Goal: Check status: Check status

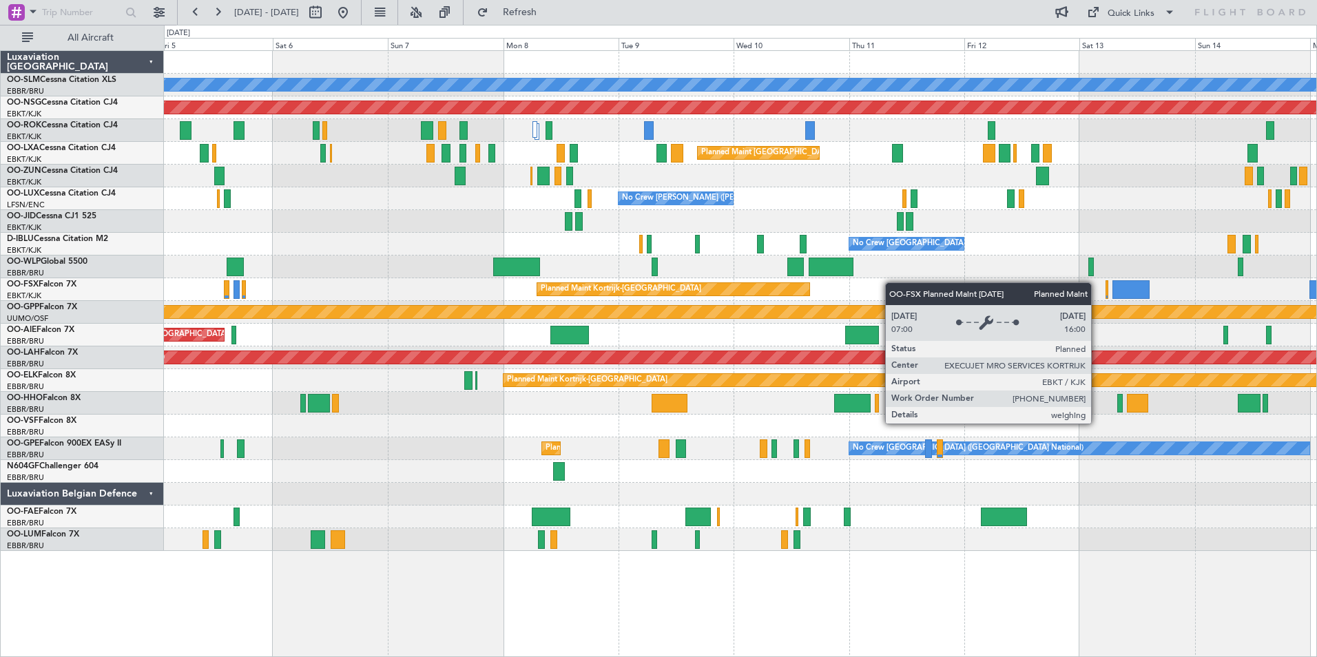
click at [614, 289] on div "A/C Unavailable [GEOGRAPHIC_DATA] Planned Maint [GEOGRAPHIC_DATA] ([GEOGRAPHIC_…" at bounding box center [740, 301] width 1152 height 500
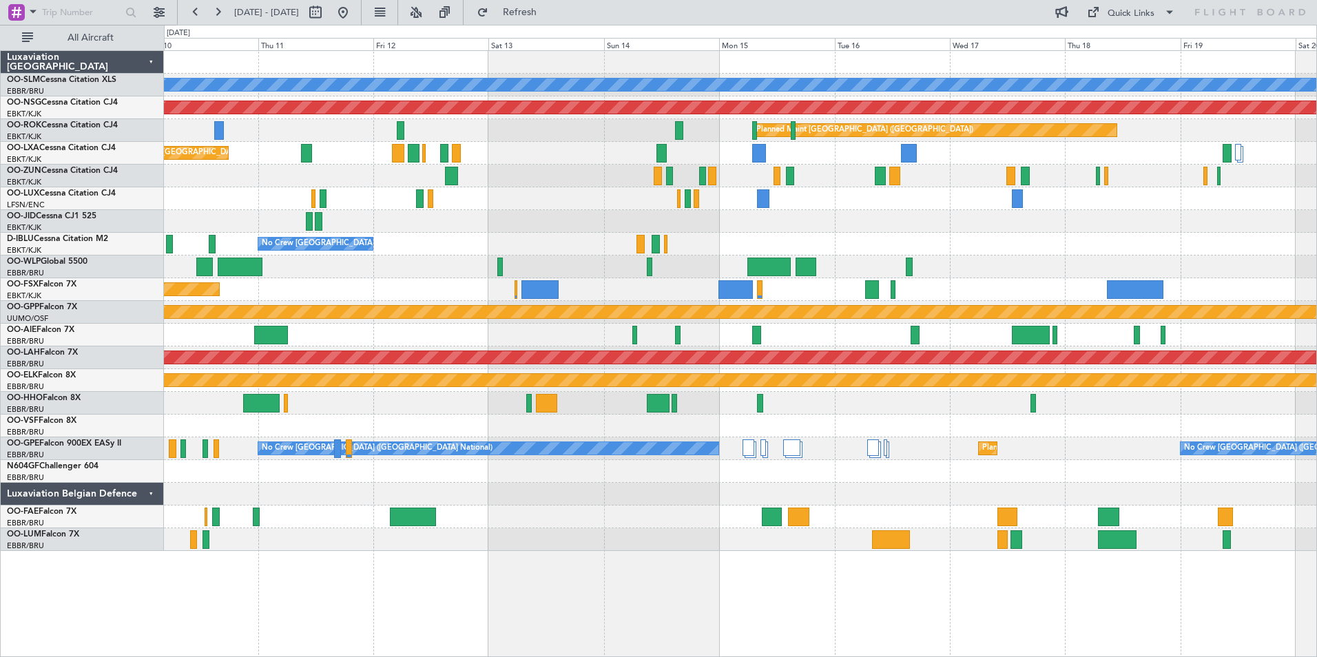
click at [698, 287] on div "A/C Unavailable [GEOGRAPHIC_DATA] Planned Maint [GEOGRAPHIC_DATA] ([GEOGRAPHIC_…" at bounding box center [740, 301] width 1152 height 500
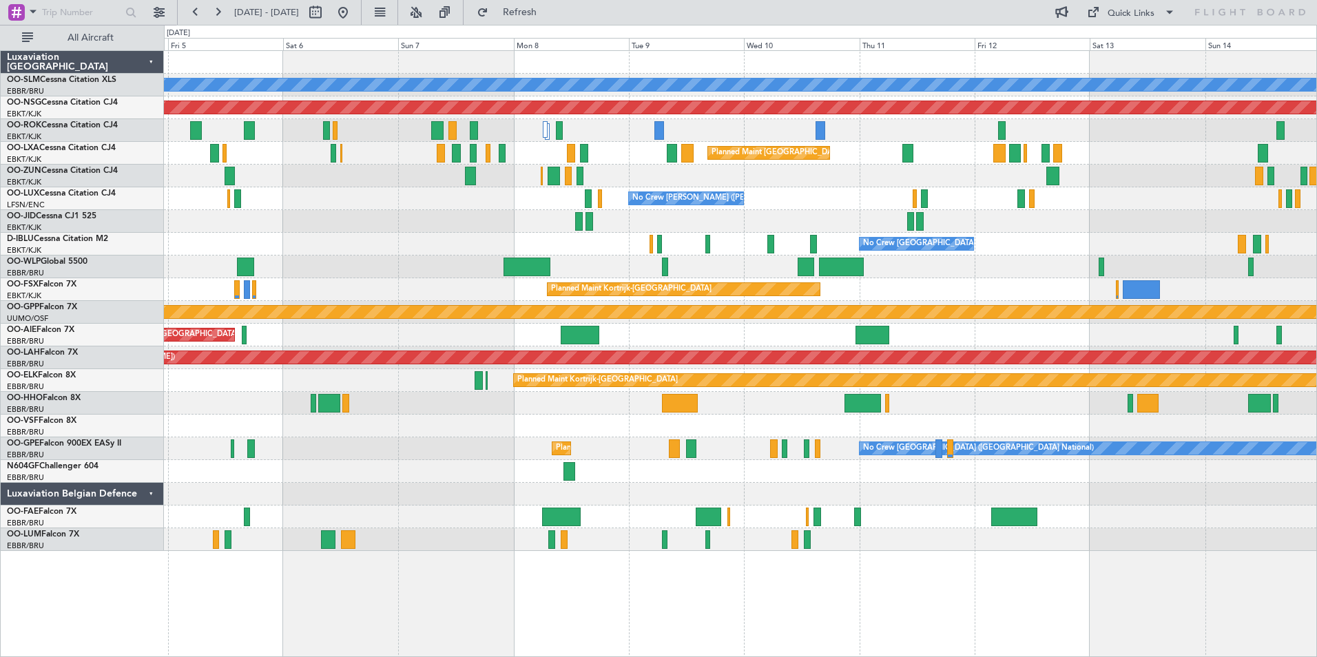
click at [1215, 275] on div "A/C Unavailable [GEOGRAPHIC_DATA] Planned Maint [GEOGRAPHIC_DATA] ([GEOGRAPHIC_…" at bounding box center [740, 301] width 1152 height 500
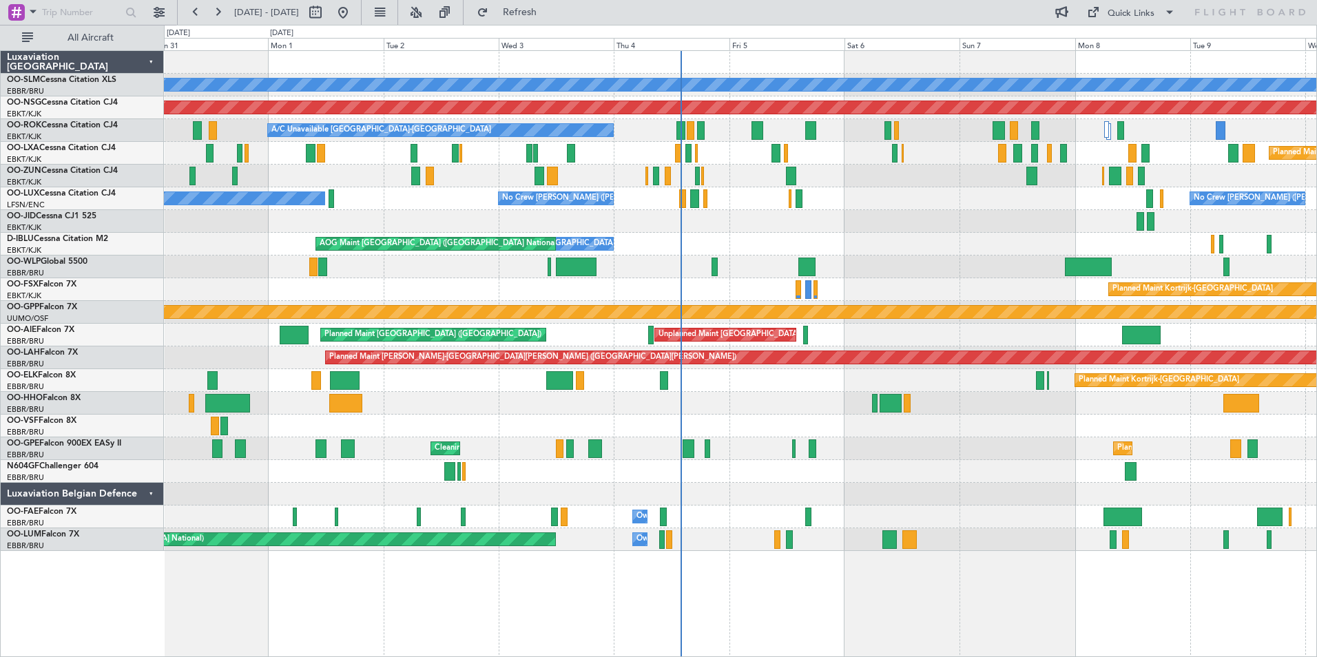
click at [858, 267] on div "Planned Maint [GEOGRAPHIC_DATA] ([GEOGRAPHIC_DATA])" at bounding box center [740, 267] width 1152 height 23
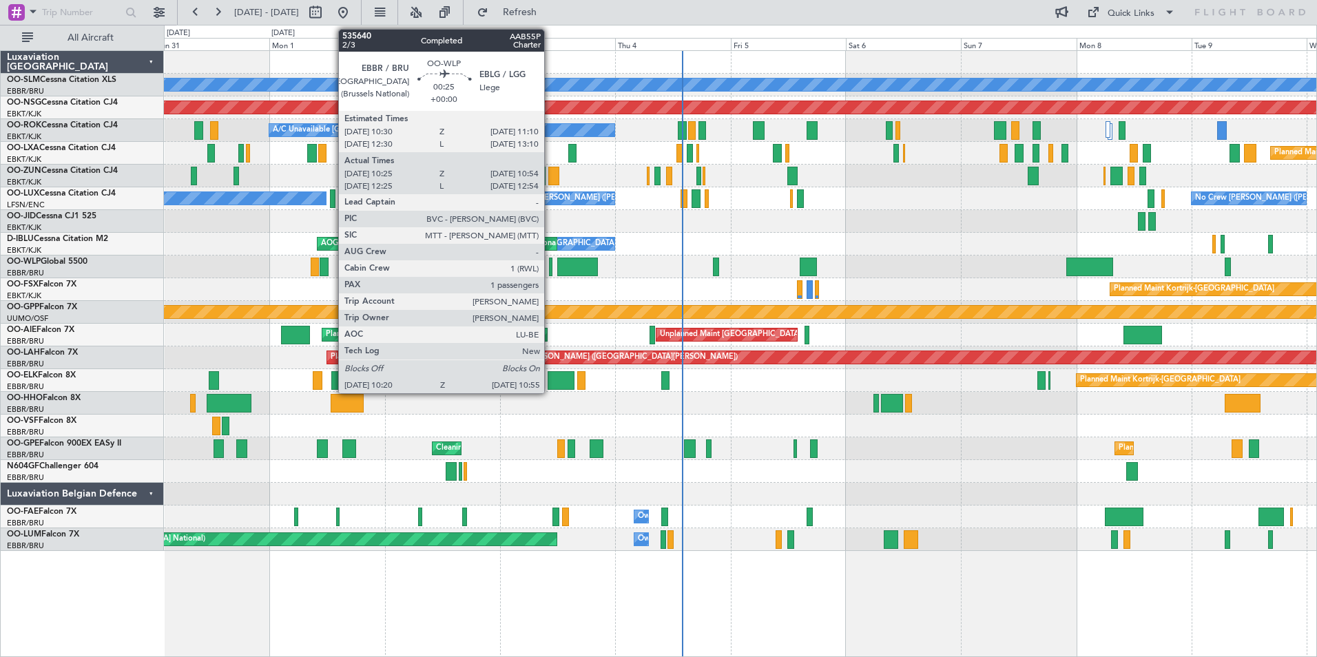
click at [550, 264] on div at bounding box center [550, 267] width 3 height 19
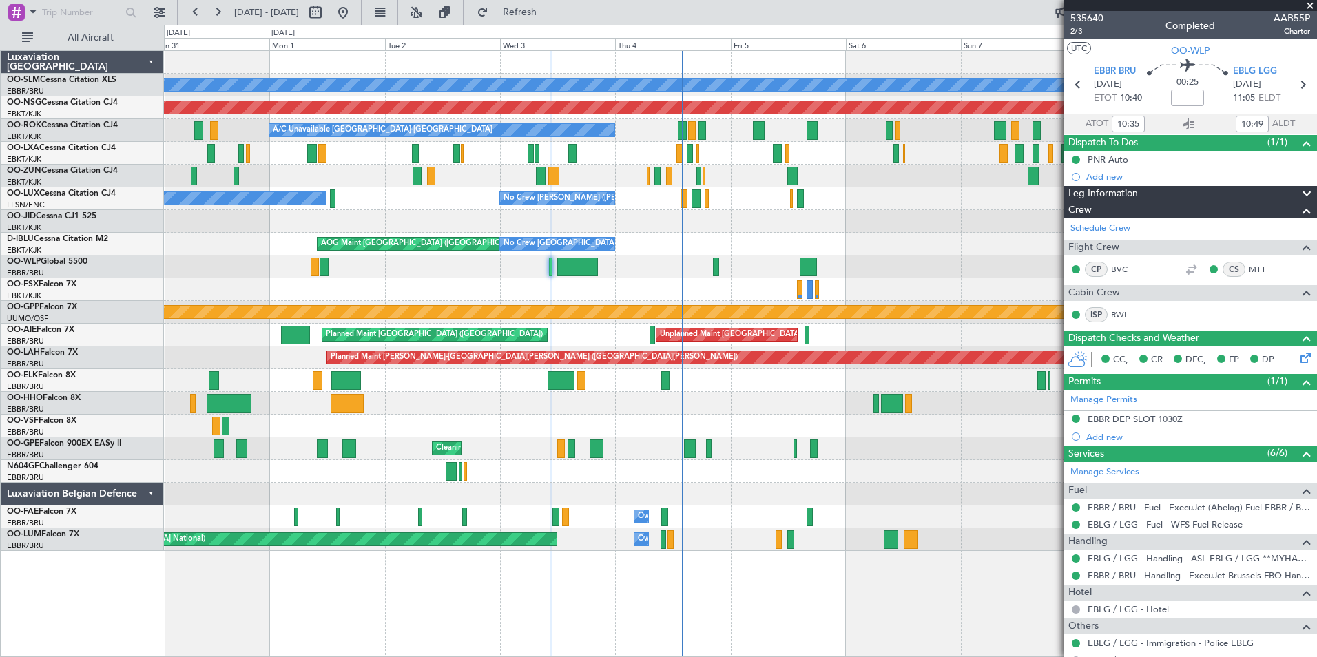
click at [1312, 6] on span at bounding box center [1310, 6] width 14 height 12
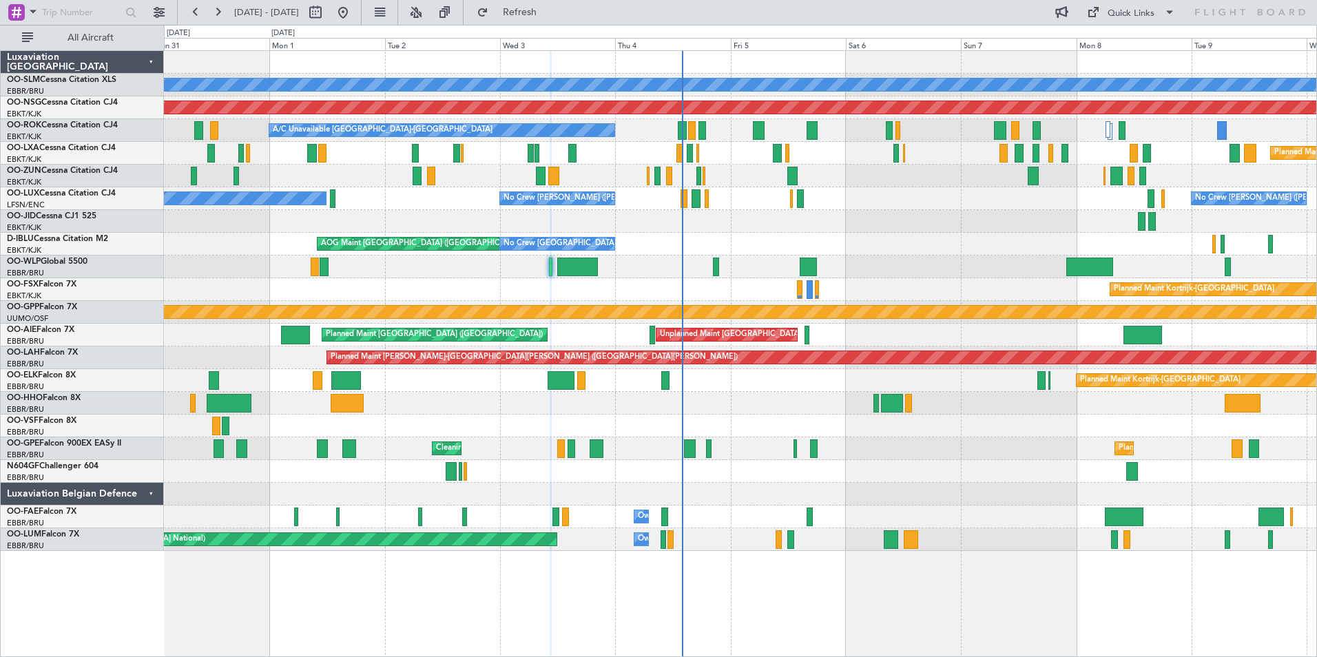
type input "0"
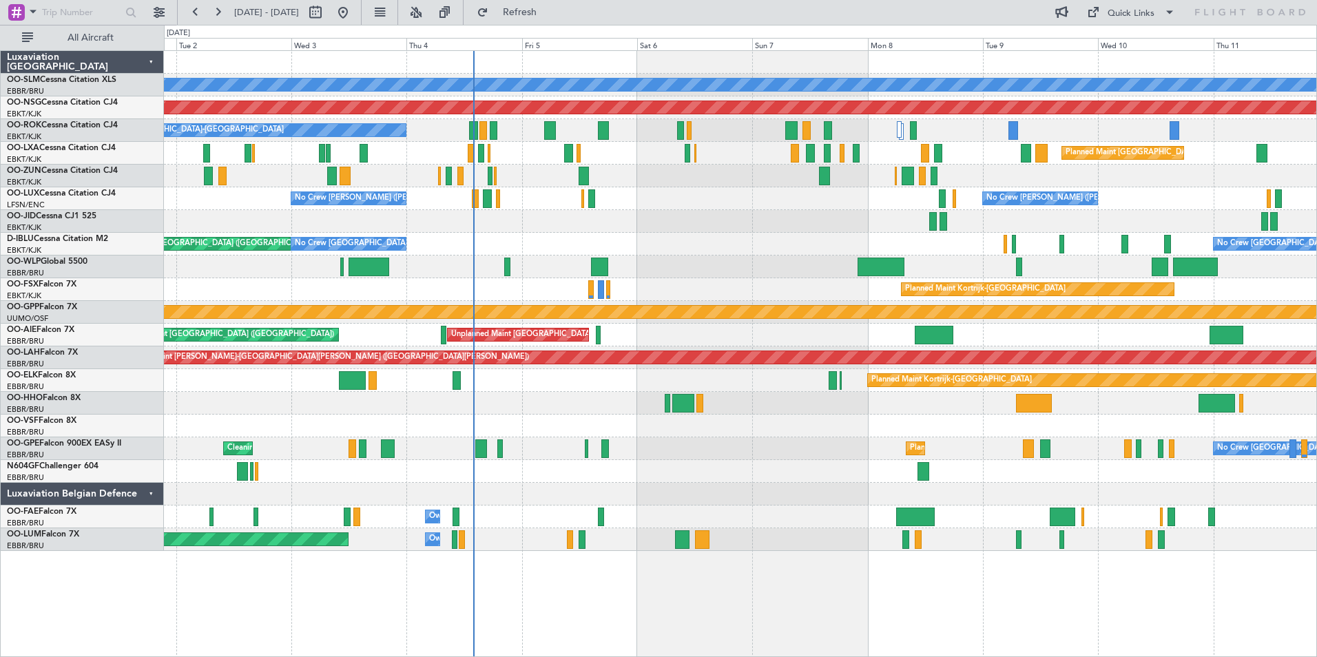
click at [483, 320] on div "A/C Unavailable [GEOGRAPHIC_DATA] Planned Maint [GEOGRAPHIC_DATA] ([GEOGRAPHIC_…" at bounding box center [740, 301] width 1152 height 500
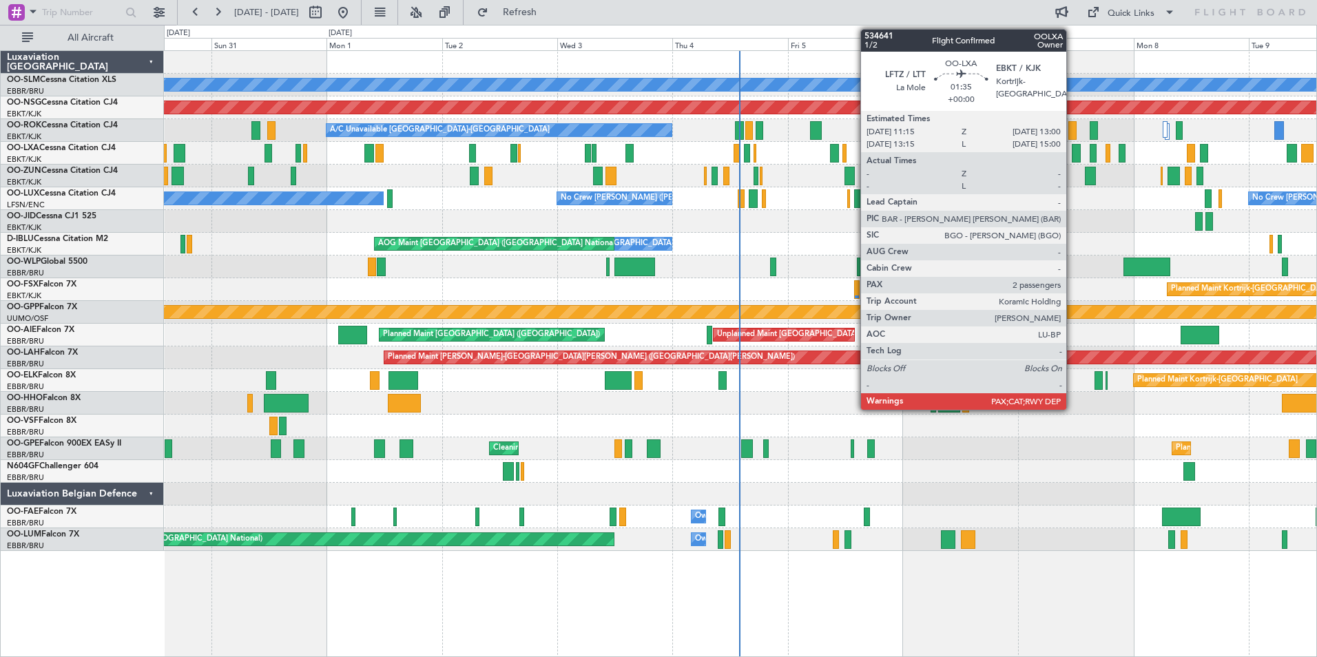
click at [1073, 146] on div at bounding box center [1076, 153] width 9 height 19
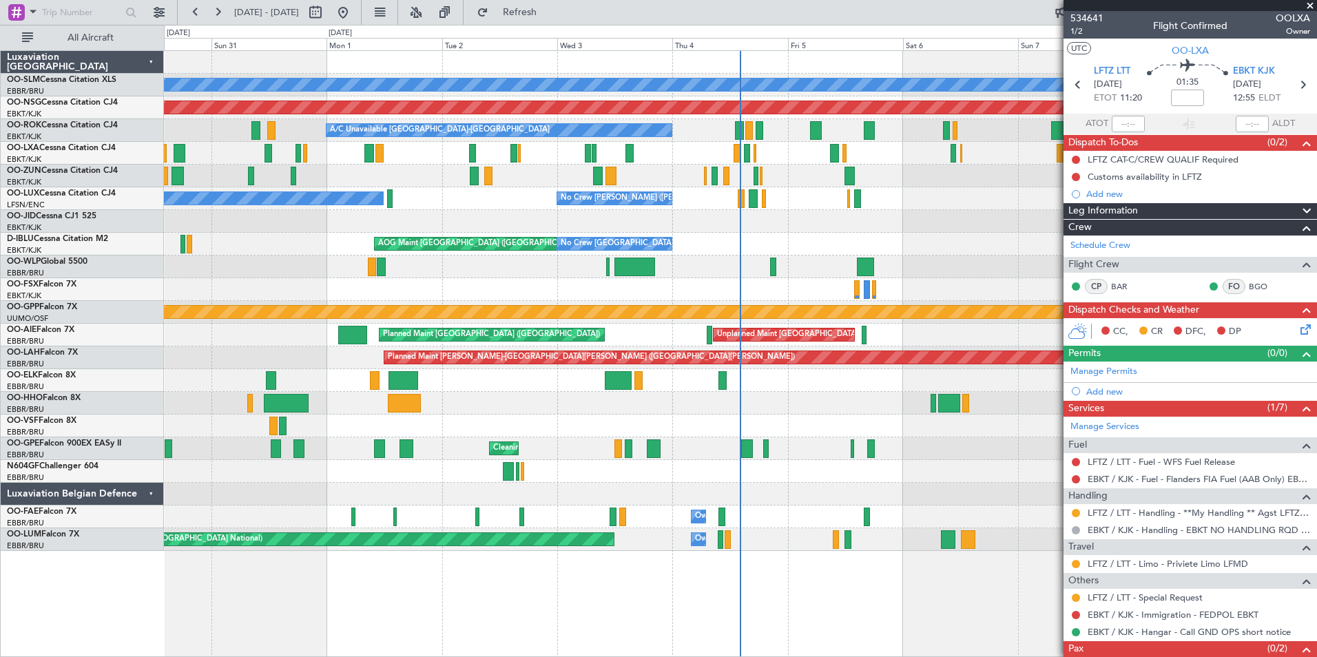
click at [1308, 6] on span at bounding box center [1310, 6] width 14 height 12
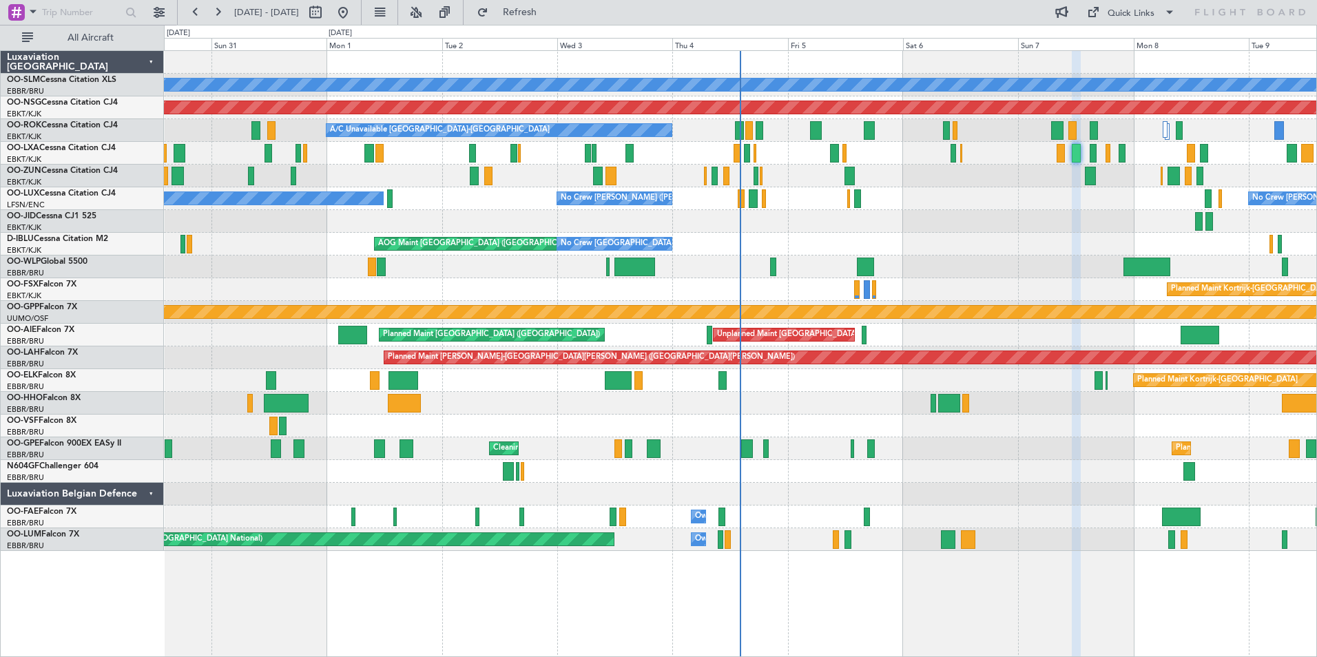
type input "0"
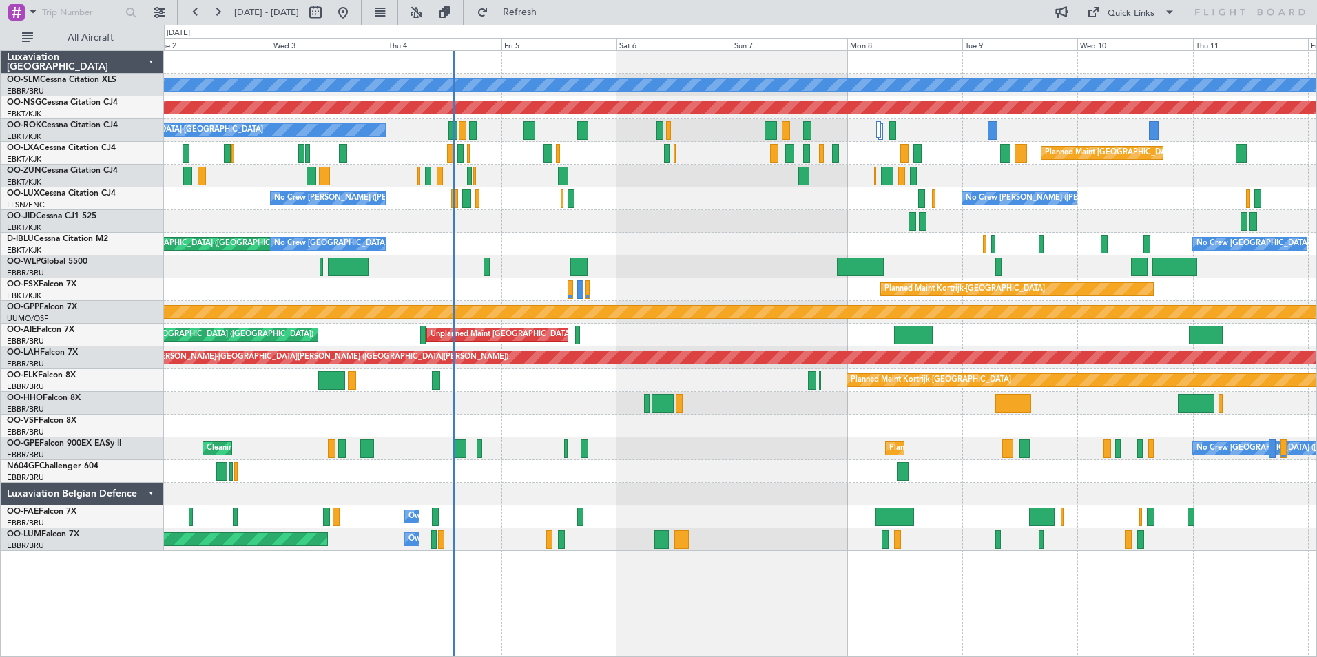
click at [775, 248] on div "A/C Unavailable [GEOGRAPHIC_DATA] Planned Maint [GEOGRAPHIC_DATA] ([GEOGRAPHIC_…" at bounding box center [740, 301] width 1152 height 500
